Goal: Information Seeking & Learning: Learn about a topic

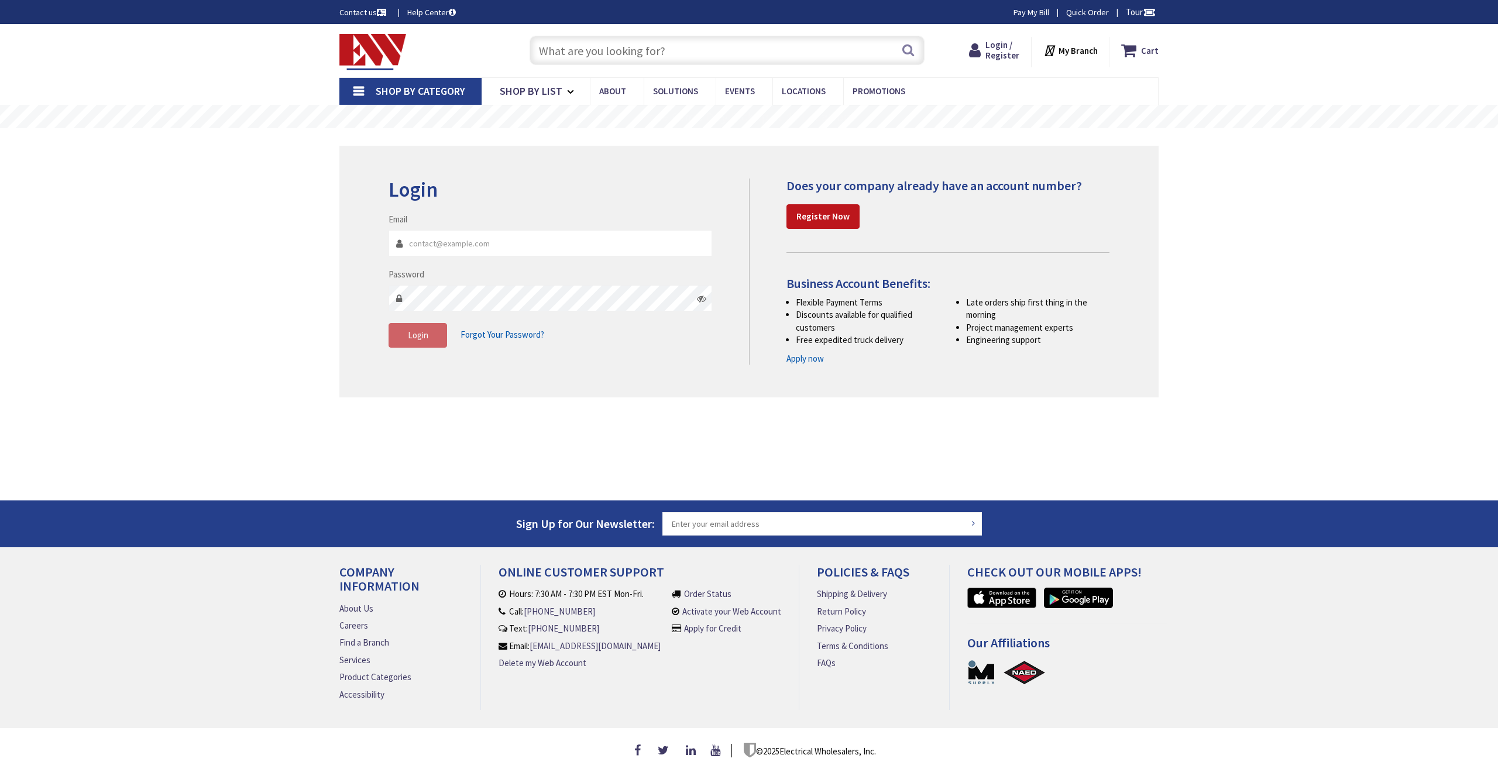
type input "[EMAIL_ADDRESS][DOMAIN_NAME]"
click at [458, 386] on div "Login Invalid login or password Email [EMAIL_ADDRESS][DOMAIN_NAME] Password Log…" at bounding box center [748, 272] width 819 height 252
click at [421, 334] on span "Login" at bounding box center [418, 334] width 20 height 11
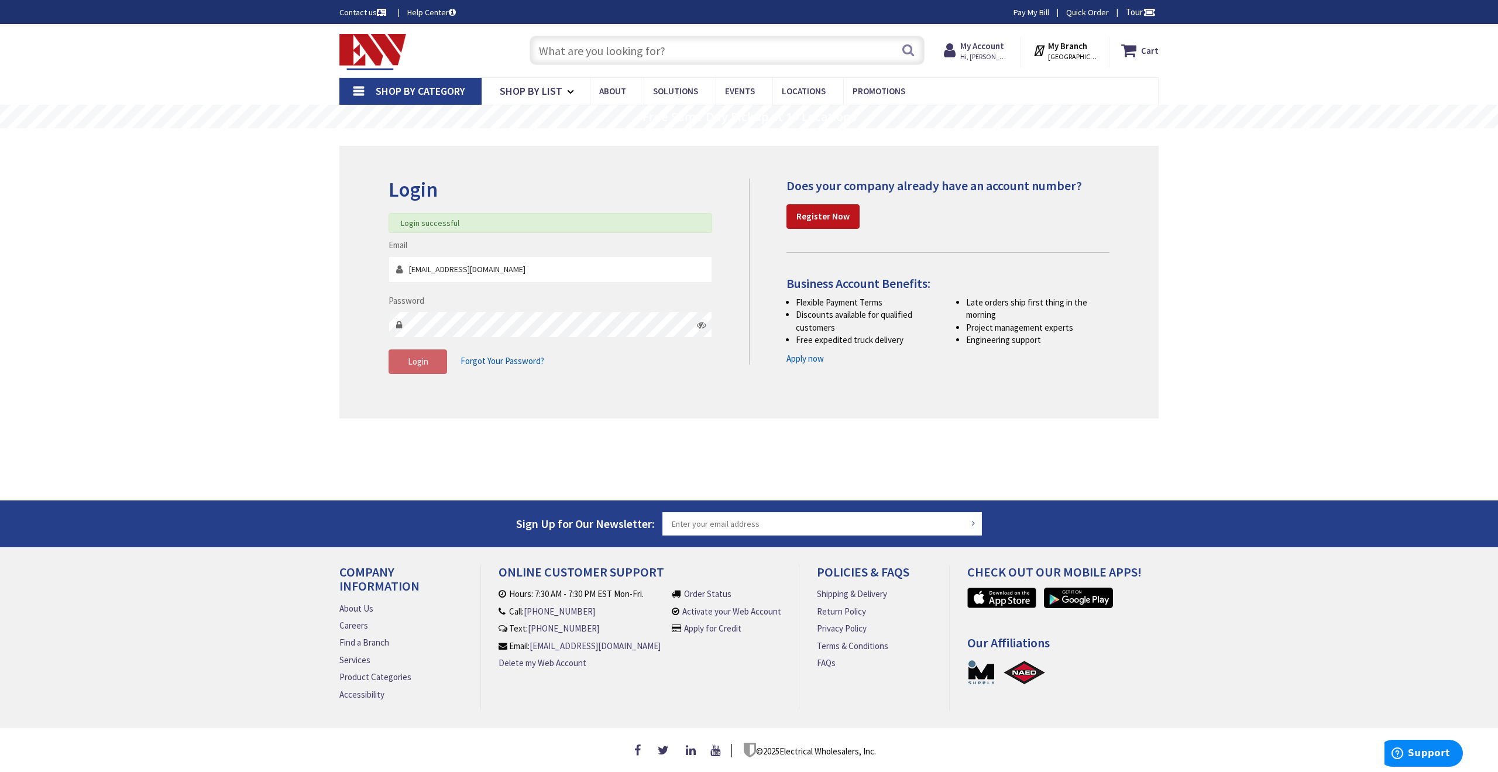
click at [408, 393] on div "Login Login successful Email [EMAIL_ADDRESS][DOMAIN_NAME] Password Login Forgot…" at bounding box center [748, 282] width 819 height 273
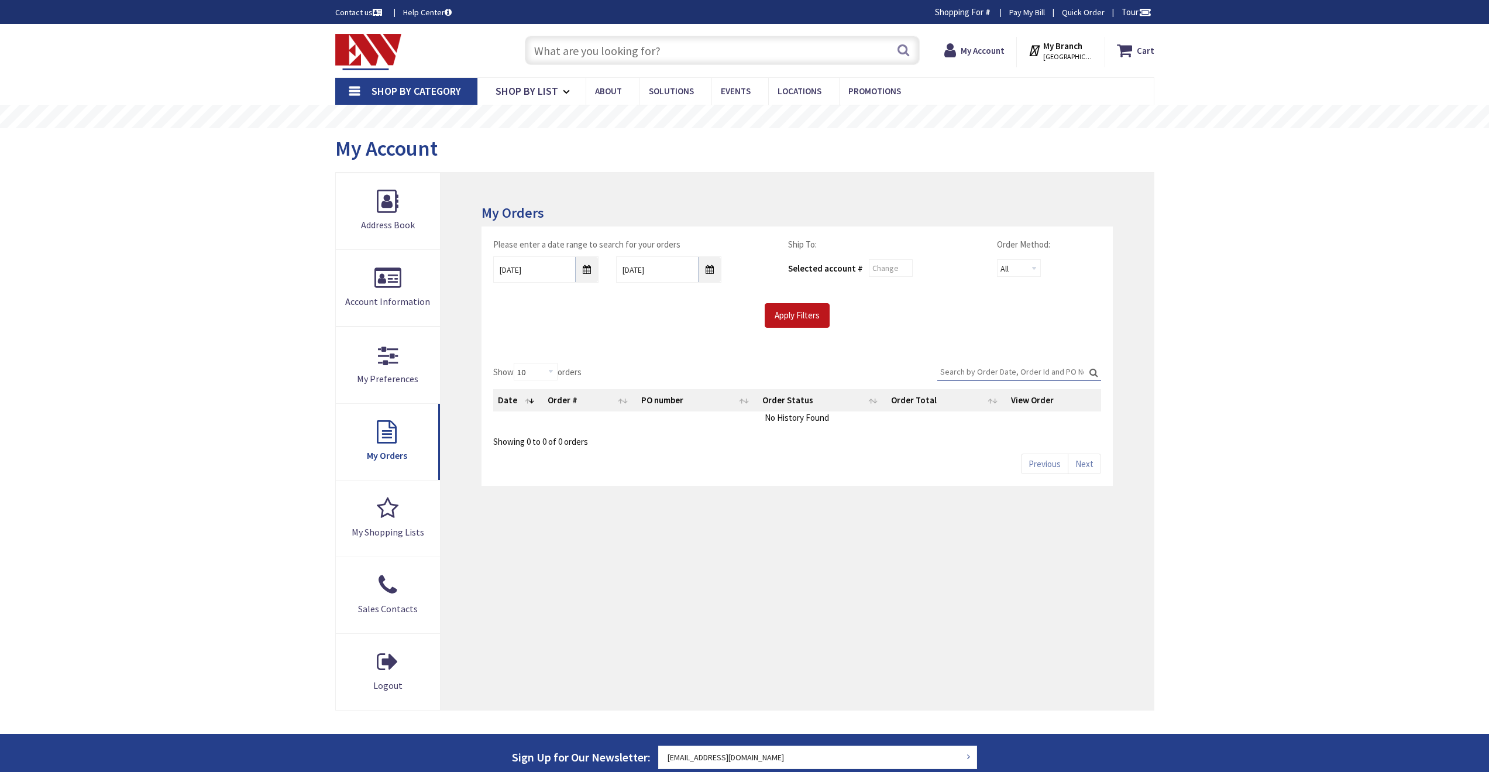
click at [299, 336] on div "Skip to Content Toggle Nav Search Cart My Cart Close" at bounding box center [744, 513] width 1489 height 978
click at [640, 56] on input "text" at bounding box center [722, 50] width 395 height 29
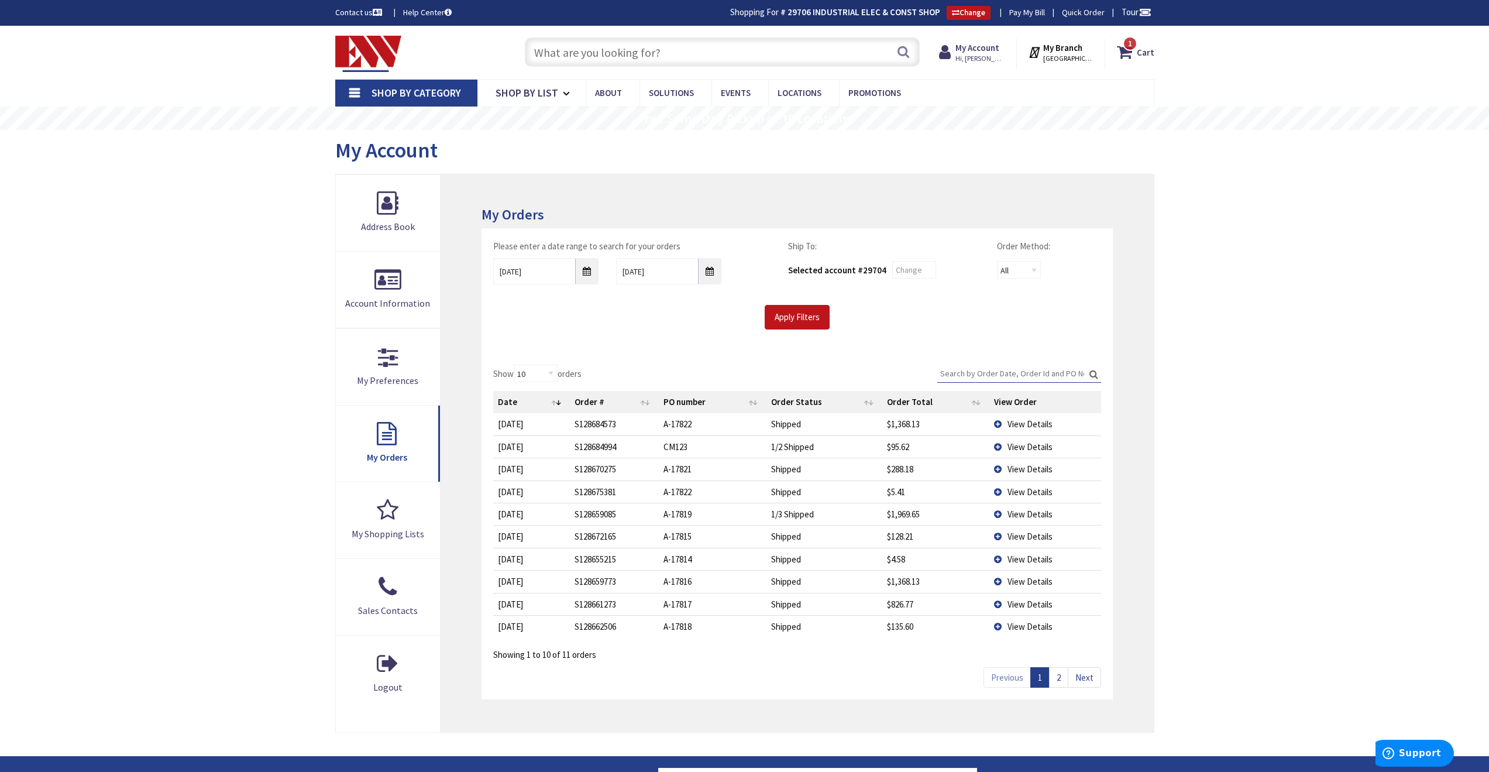
click at [597, 53] on input "text" at bounding box center [722, 51] width 395 height 29
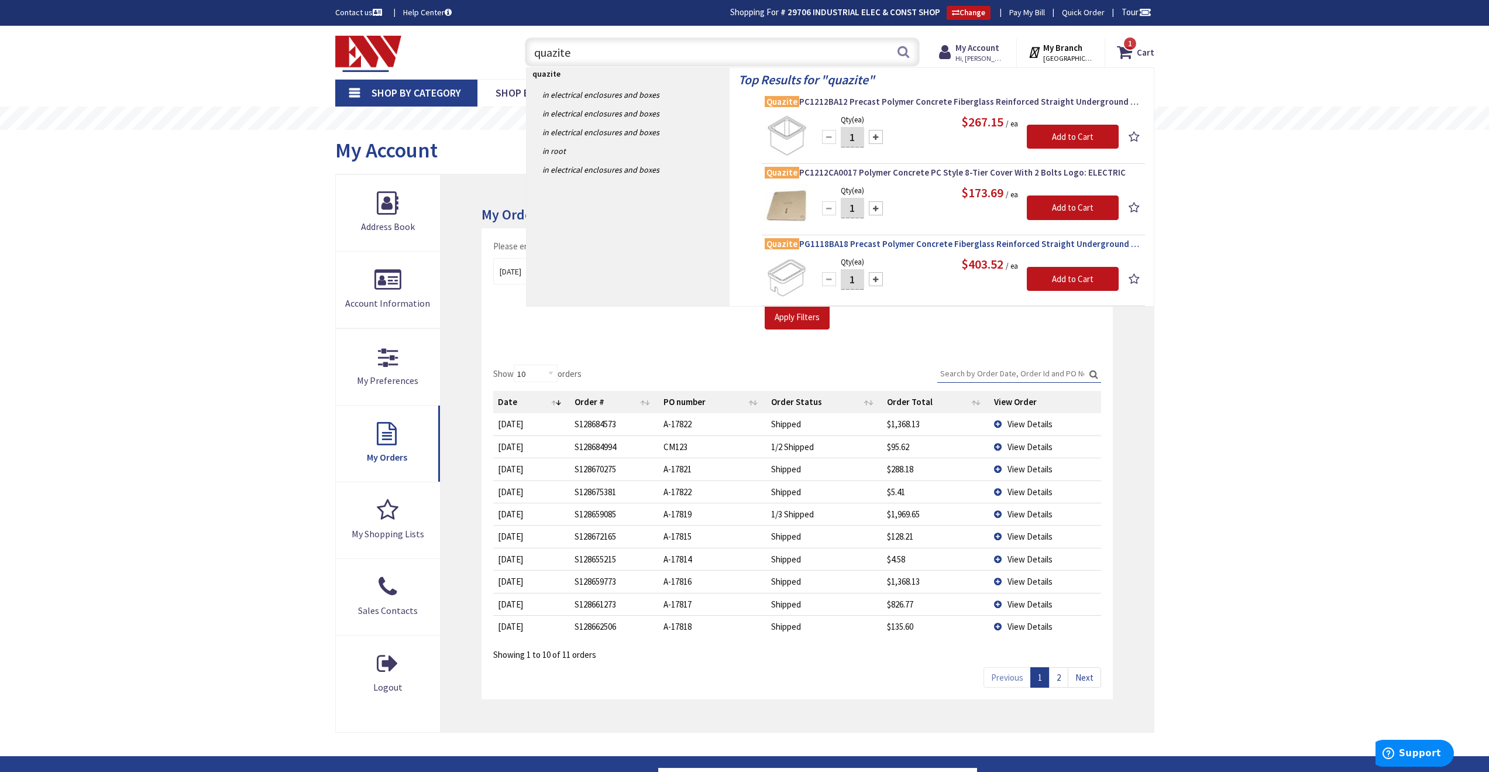
type input "quazite"
click at [832, 247] on span "Quazite PG1118BA18 Precast Polymer Concrete Fiberglass Reinforced Straight Unde…" at bounding box center [953, 244] width 377 height 12
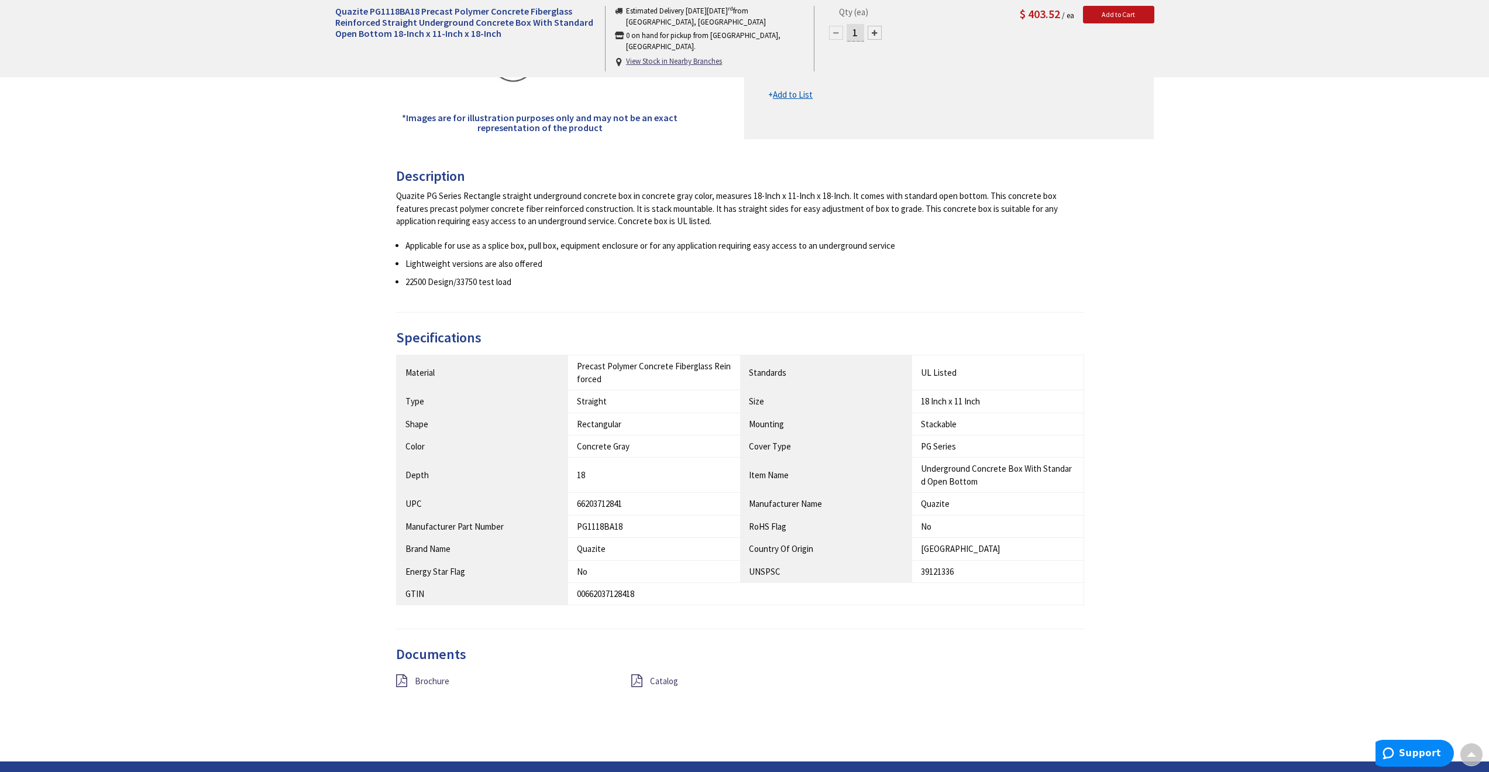
scroll to position [351, 0]
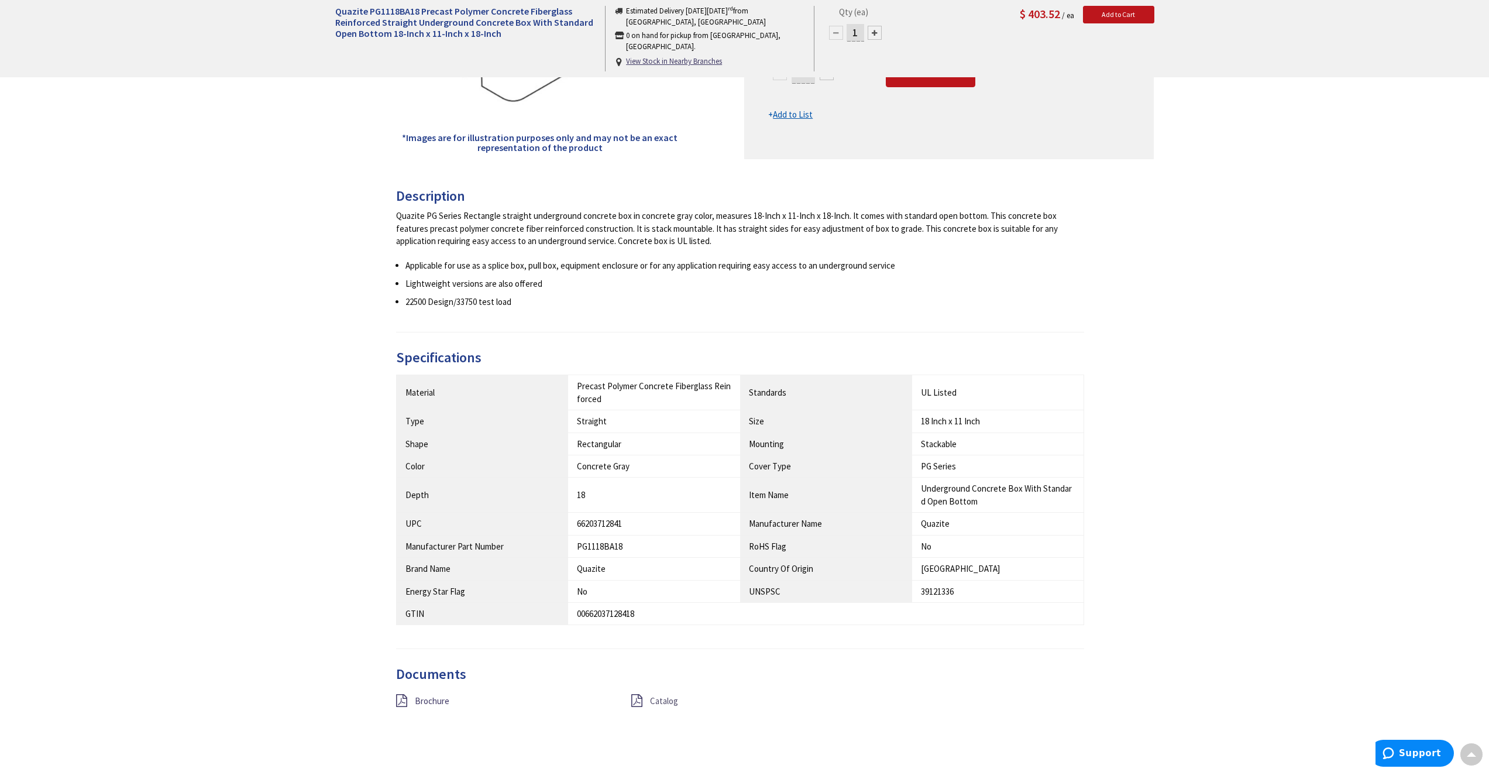
click at [653, 700] on span "Catalog" at bounding box center [664, 700] width 28 height 11
click at [428, 697] on span "Brochure" at bounding box center [432, 700] width 35 height 11
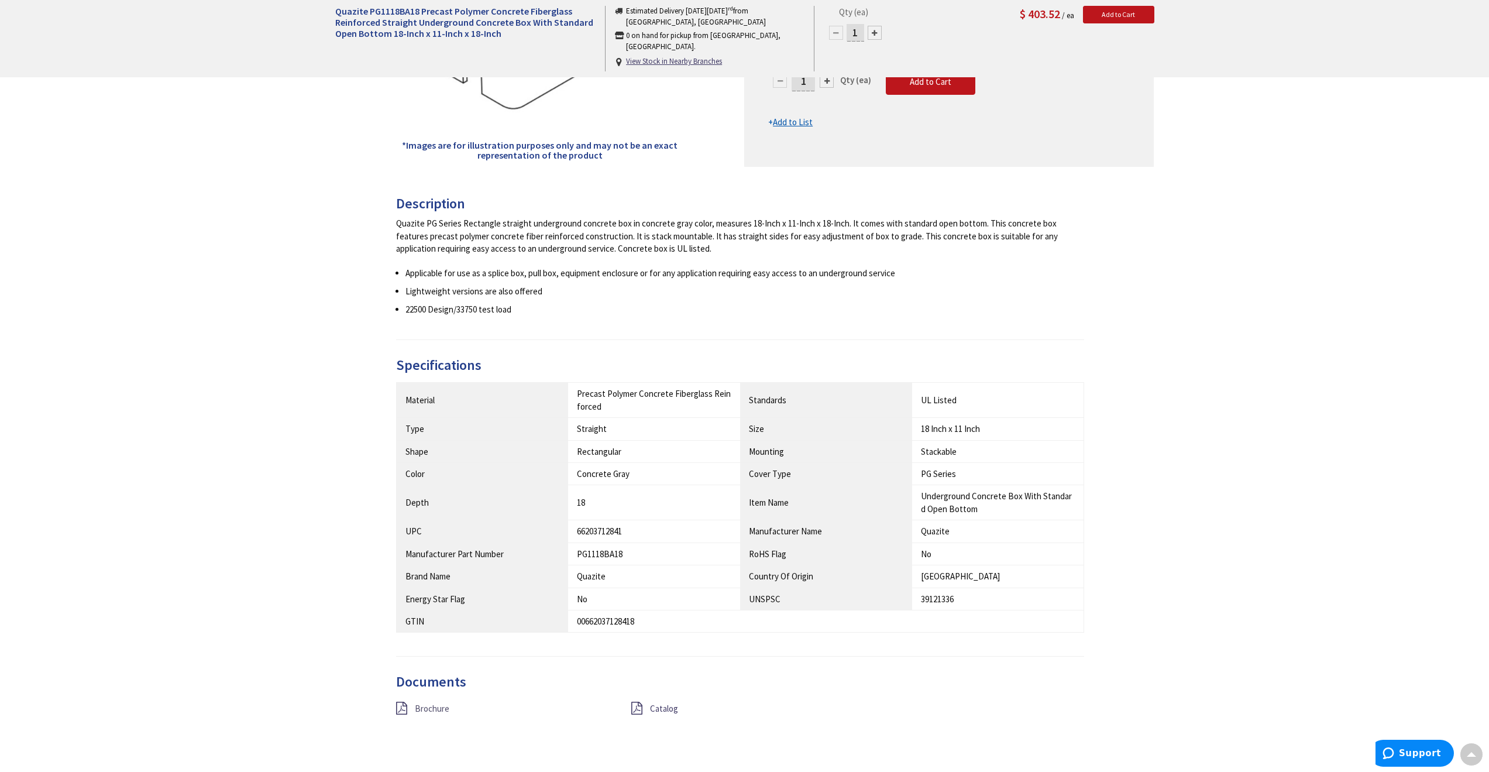
scroll to position [342, 0]
